Goal: Navigation & Orientation: Find specific page/section

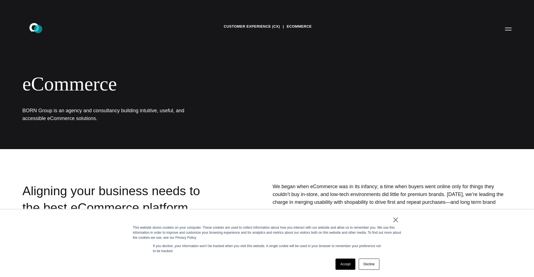
click at [38, 29] on icon at bounding box center [34, 27] width 10 height 8
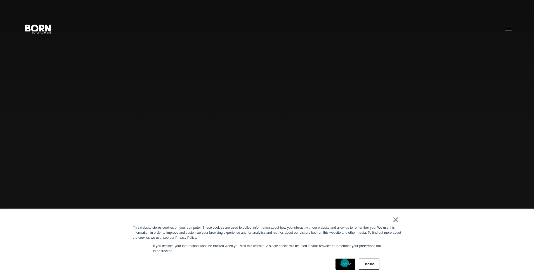
click at [345, 263] on link "Accept" at bounding box center [345, 264] width 20 height 11
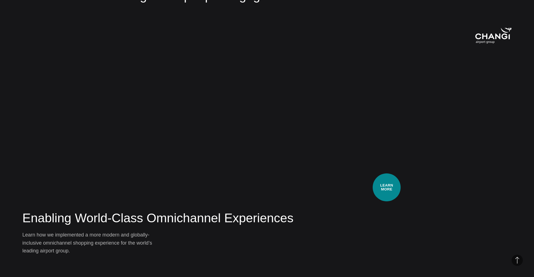
scroll to position [1095, 0]
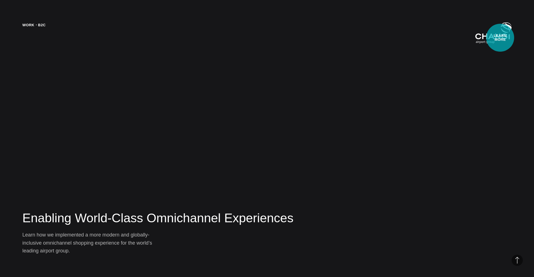
click at [500, 37] on img at bounding box center [493, 33] width 36 height 22
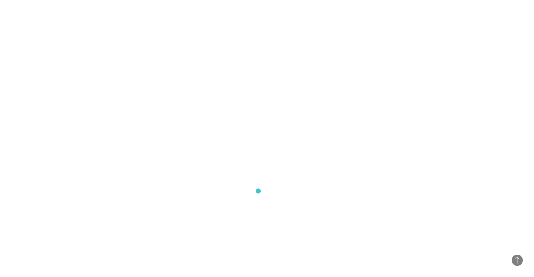
scroll to position [3281, 0]
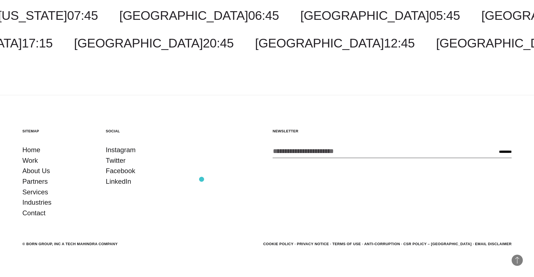
scroll to position [1873, 0]
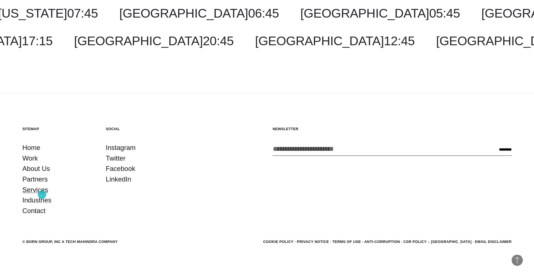
click at [42, 194] on link "Services" at bounding box center [35, 190] width 26 height 11
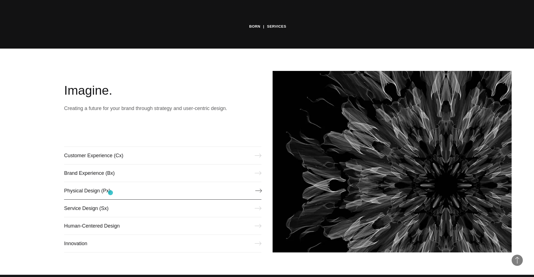
scroll to position [232, 0]
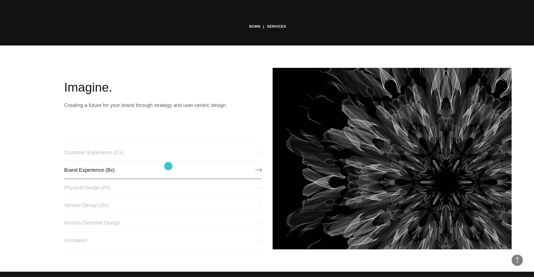
click at [168, 166] on link "Brand Experience (Bx)" at bounding box center [162, 170] width 197 height 18
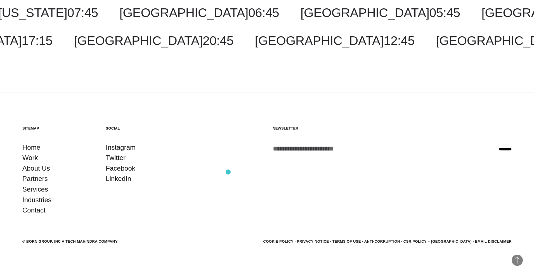
scroll to position [1108, 0]
